Goal: Information Seeking & Learning: Learn about a topic

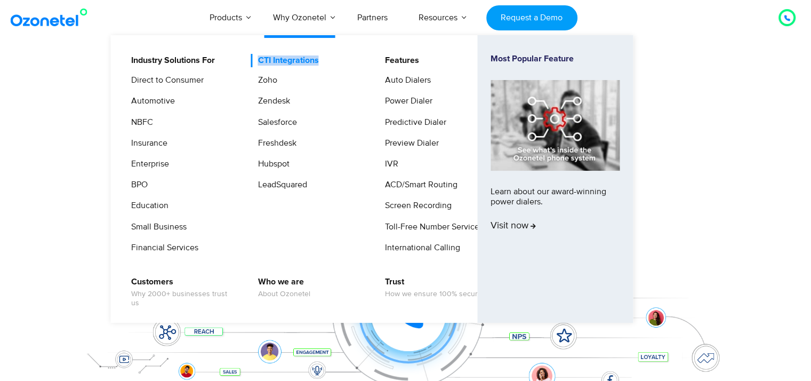
drag, startPoint x: 324, startPoint y: 59, endPoint x: 254, endPoint y: 60, distance: 69.9
click at [254, 60] on li "CTI Integrations Zoho Zendesk Salesforce Freshdesk Hubspot LeadSquared" at bounding box center [314, 158] width 127 height 208
click at [266, 61] on link "CTI Integrations" at bounding box center [285, 60] width 69 height 13
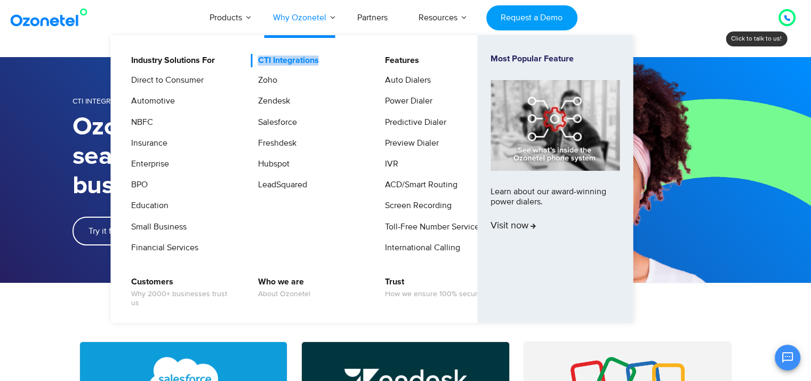
drag, startPoint x: 323, startPoint y: 60, endPoint x: 258, endPoint y: 60, distance: 65.0
click at [258, 60] on li "CTI Integrations Zoho Zendesk Salesforce Freshdesk Hubspot LeadSquared" at bounding box center [314, 158] width 127 height 208
click at [280, 288] on link "Who we are About Ozonetel" at bounding box center [281, 287] width 61 height 25
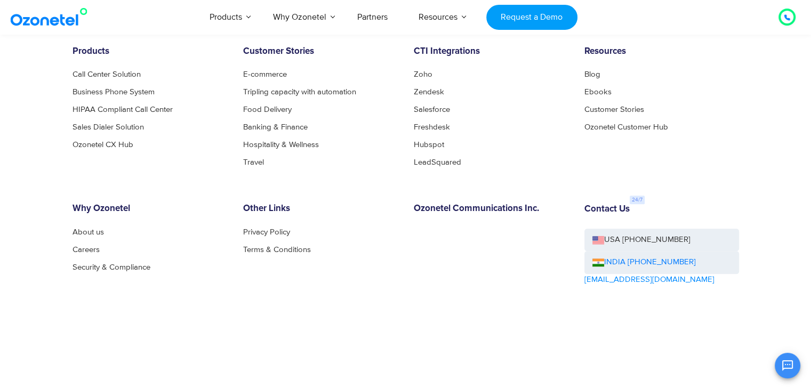
scroll to position [1133, 0]
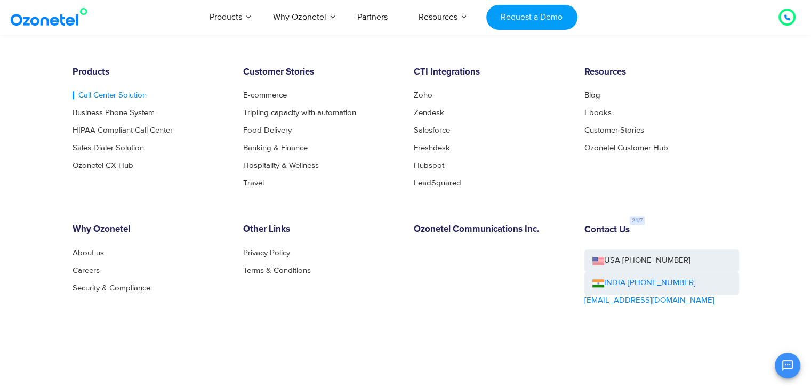
click at [98, 92] on link "Call Center Solution" at bounding box center [110, 95] width 74 height 8
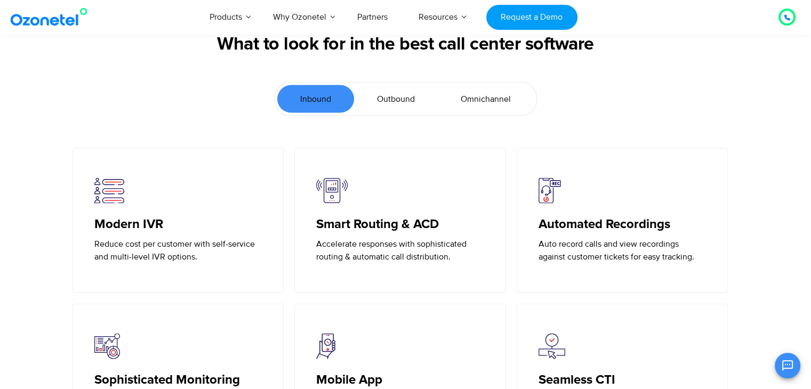
scroll to position [2325, 0]
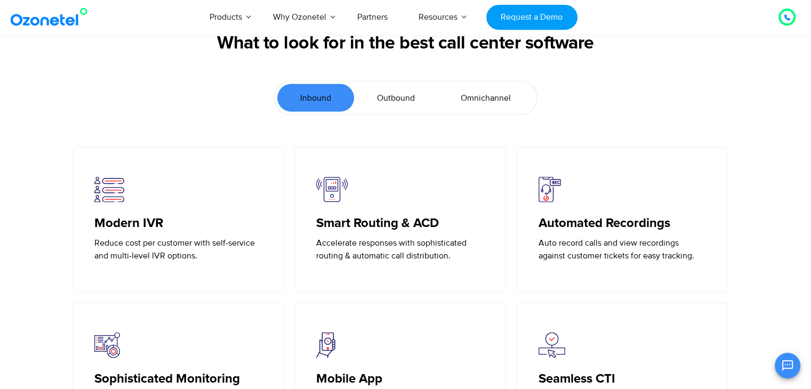
click at [474, 101] on span "Omnichannel" at bounding box center [486, 98] width 50 height 13
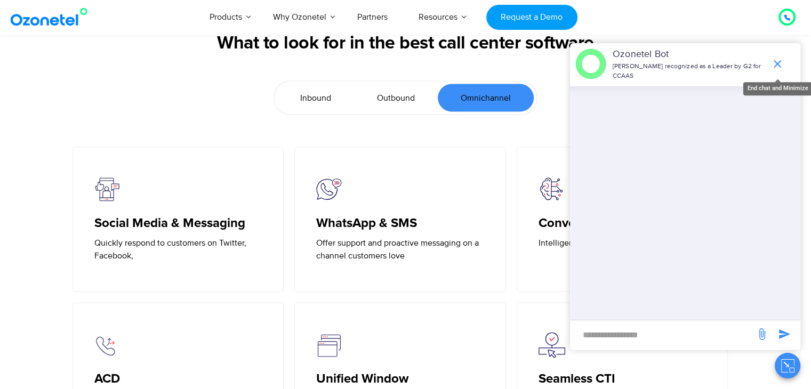
click at [776, 63] on icon "end chat or minimize" at bounding box center [777, 63] width 7 height 7
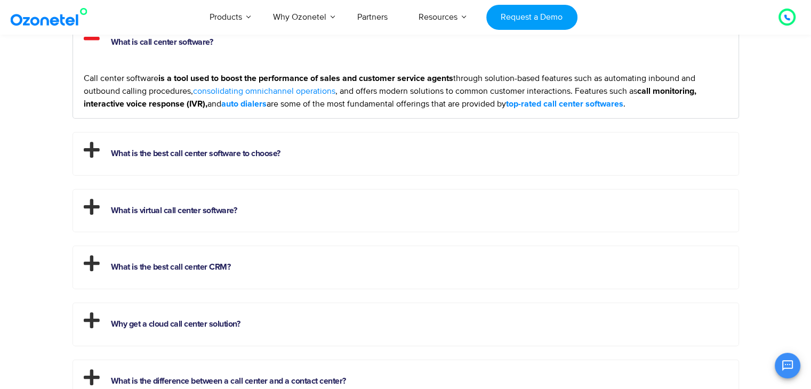
scroll to position [2943, 0]
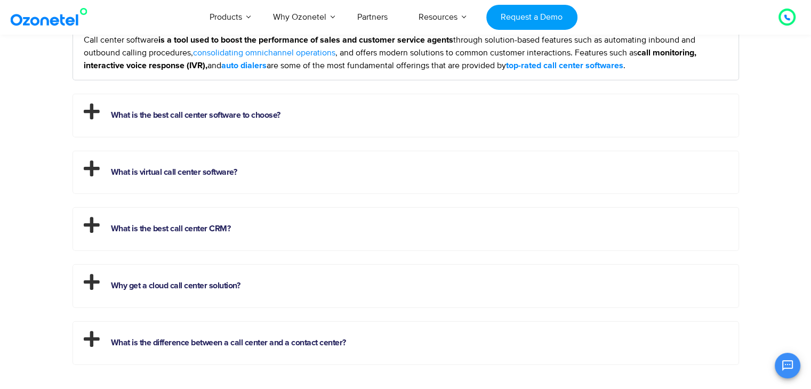
click at [90, 103] on icon at bounding box center [92, 111] width 16 height 18
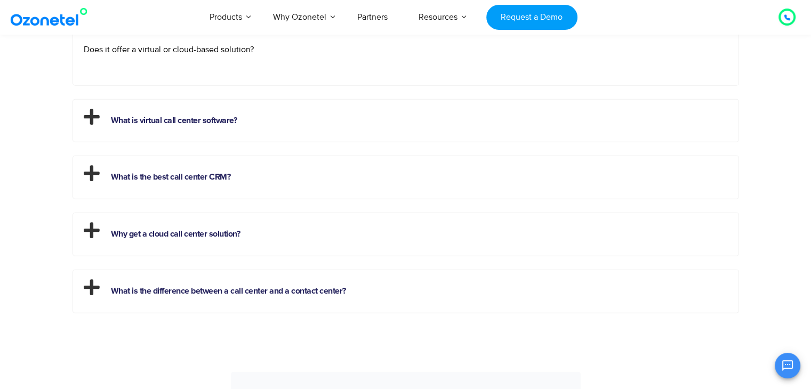
scroll to position [3114, 0]
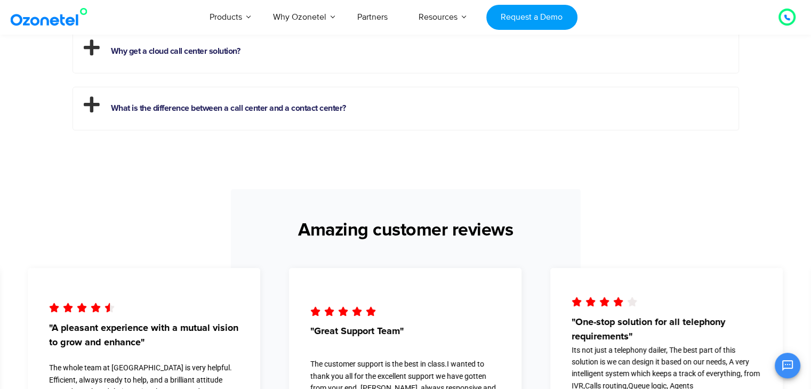
click at [90, 103] on icon at bounding box center [92, 104] width 16 height 18
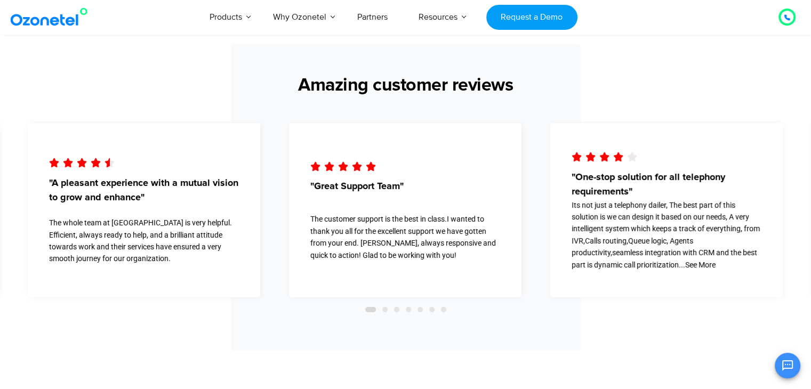
scroll to position [3337, 0]
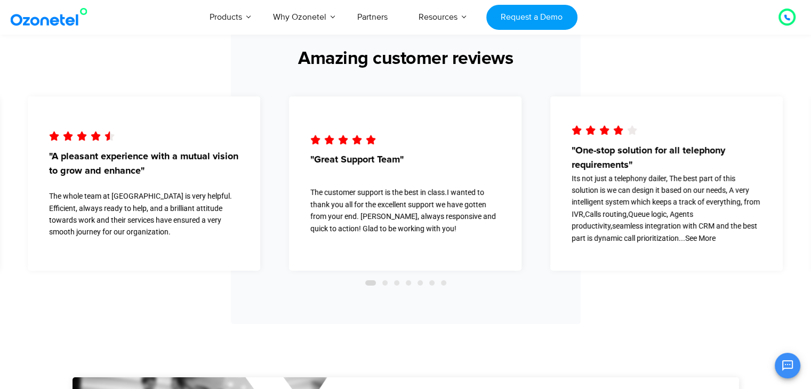
click at [398, 280] on span "Go to slide 3" at bounding box center [396, 282] width 5 height 5
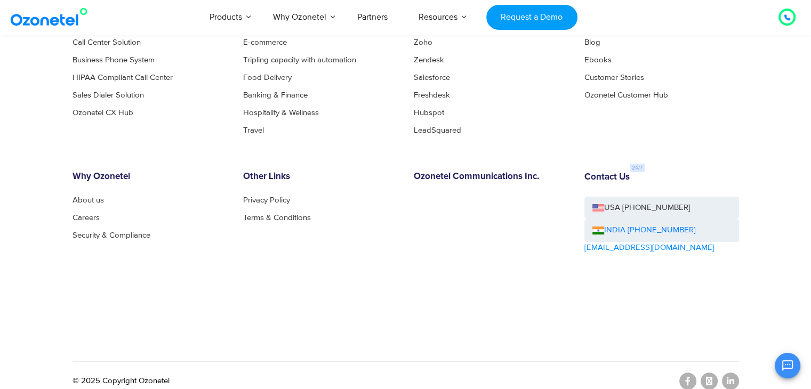
scroll to position [4305, 0]
